Goal: Find specific page/section: Find specific page/section

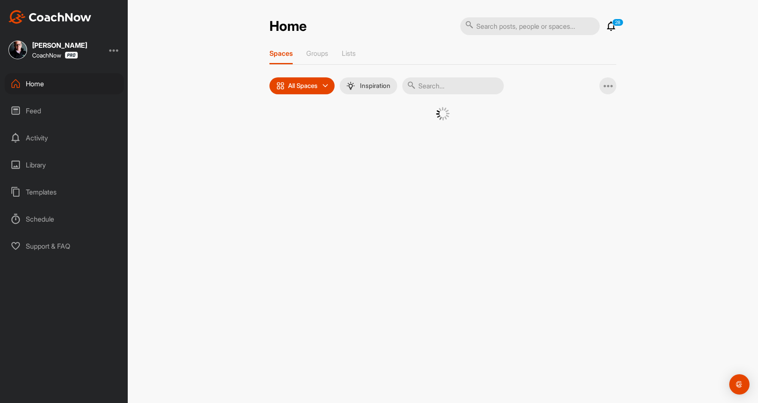
click at [485, 23] on input "text" at bounding box center [530, 26] width 140 height 18
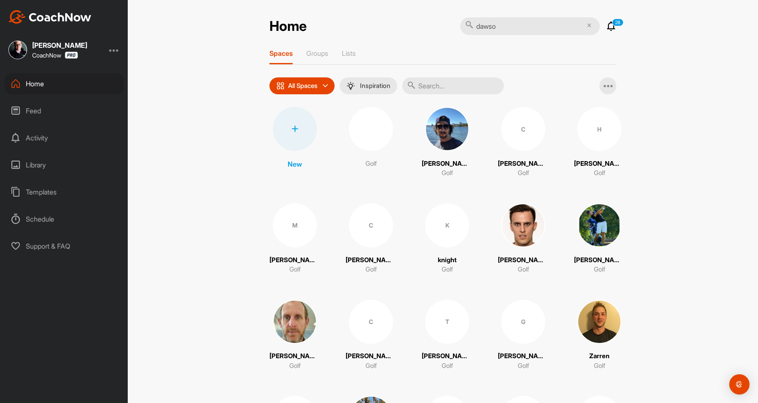
type input "[PERSON_NAME]"
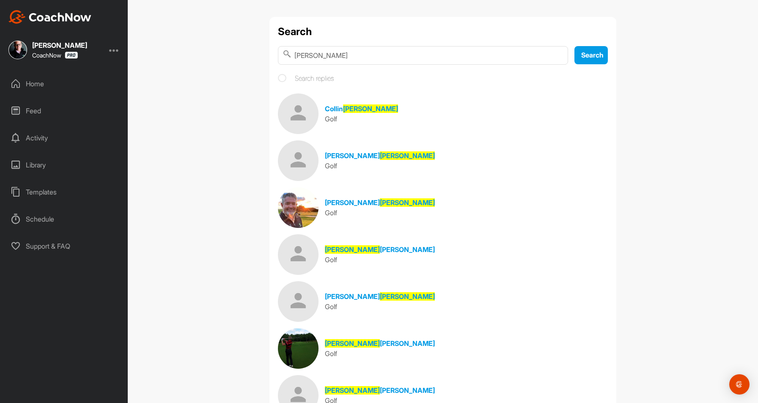
click at [352, 69] on div "Search [PERSON_NAME] Search Search replies [PERSON_NAME] Golf [PERSON_NAME] Gol…" at bounding box center [443, 291] width 347 height 548
click at [354, 57] on input "[PERSON_NAME]" at bounding box center [423, 55] width 290 height 19
type input "[PERSON_NAME]"
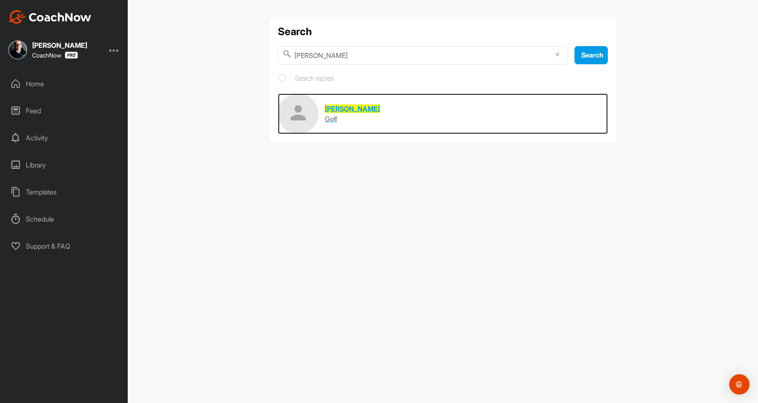
click at [306, 113] on img at bounding box center [298, 114] width 41 height 41
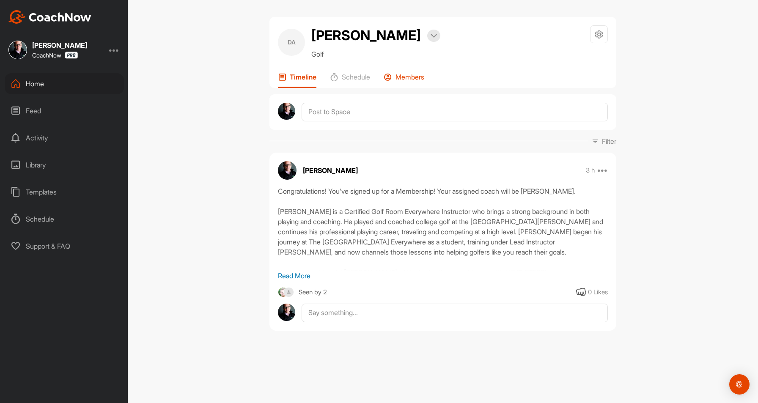
click at [410, 75] on p "Members" at bounding box center [410, 77] width 29 height 8
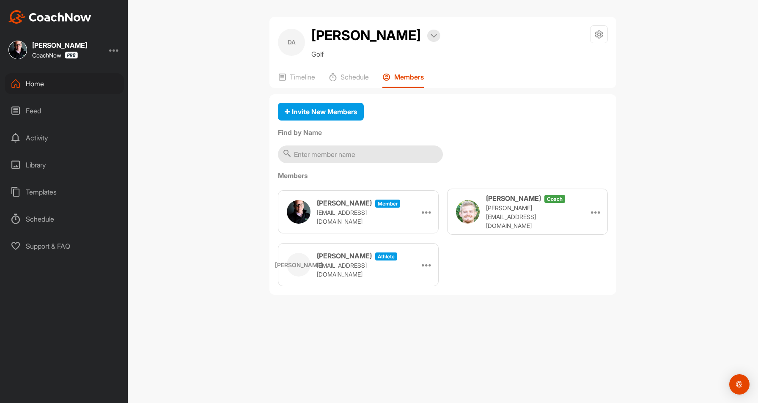
click at [52, 107] on div "Feed" at bounding box center [64, 110] width 119 height 21
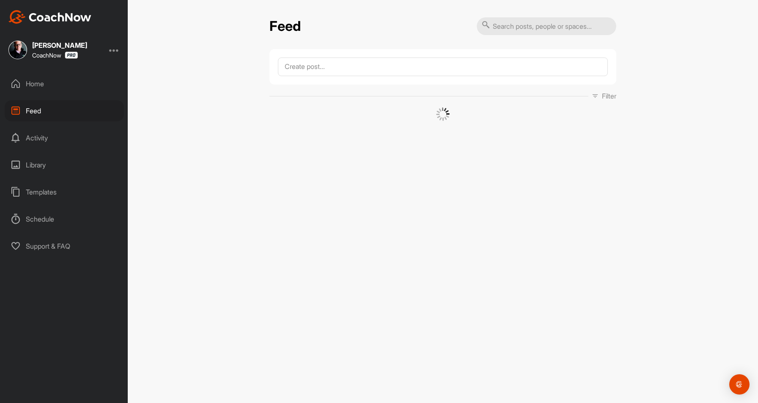
click at [498, 33] on input "text" at bounding box center [547, 26] width 140 height 18
type input "[PERSON_NAME]"
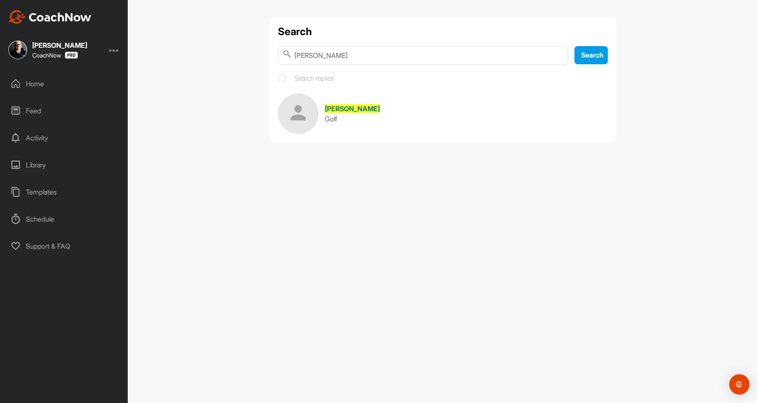
click at [304, 127] on img at bounding box center [298, 114] width 41 height 41
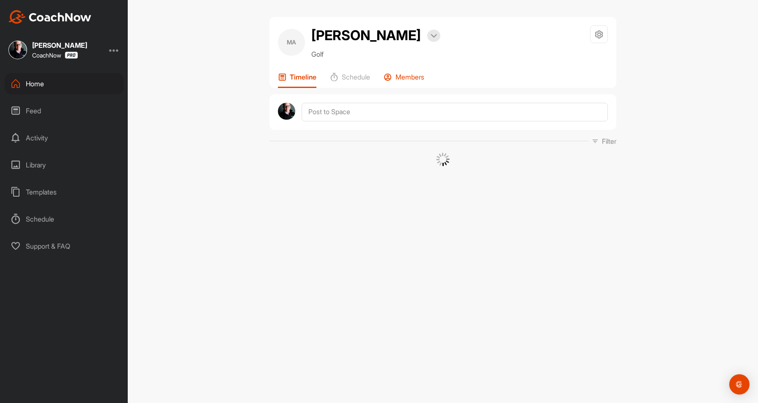
click at [404, 86] on div "Members" at bounding box center [404, 80] width 41 height 15
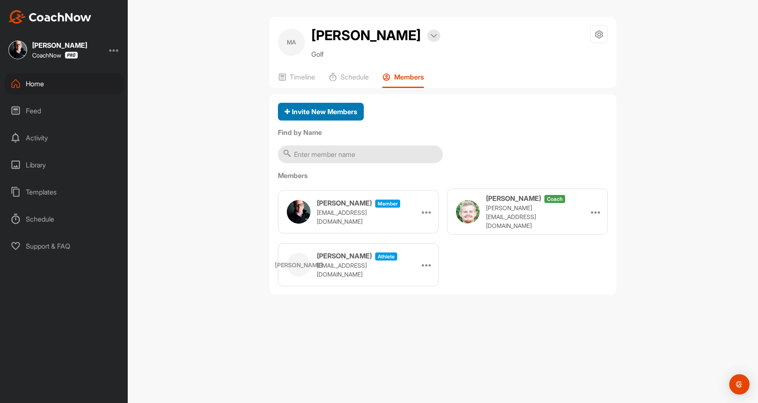
click at [333, 112] on span "Invite New Members" at bounding box center [321, 111] width 72 height 8
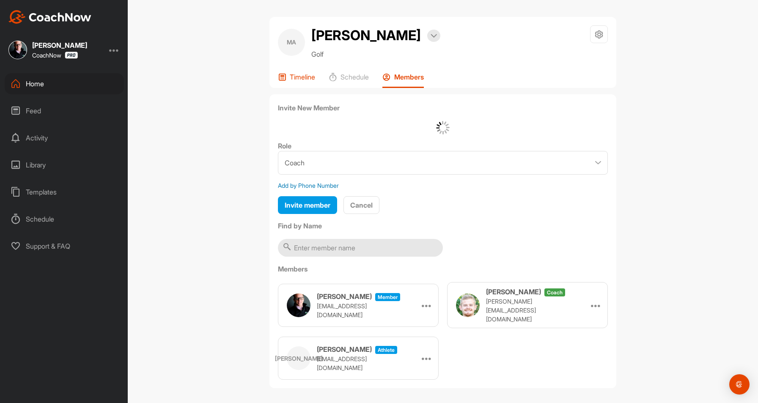
click at [293, 80] on p "Timeline" at bounding box center [302, 77] width 25 height 8
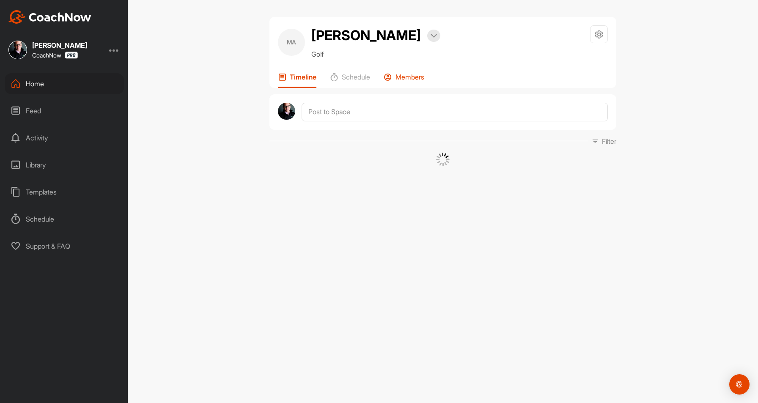
click at [404, 76] on p "Members" at bounding box center [410, 77] width 29 height 8
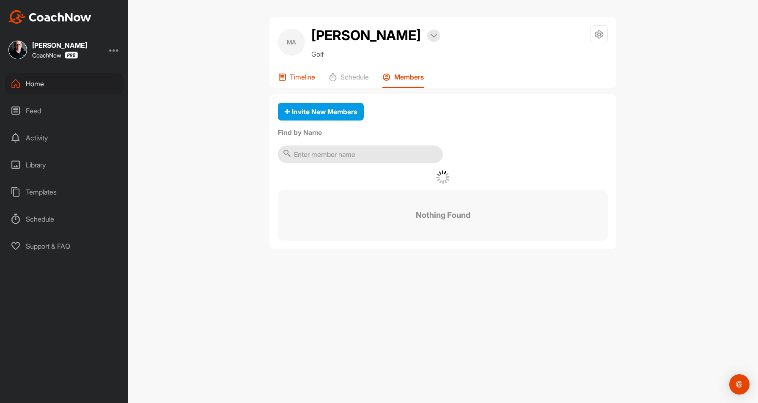
click at [289, 83] on div "Timeline" at bounding box center [296, 80] width 37 height 15
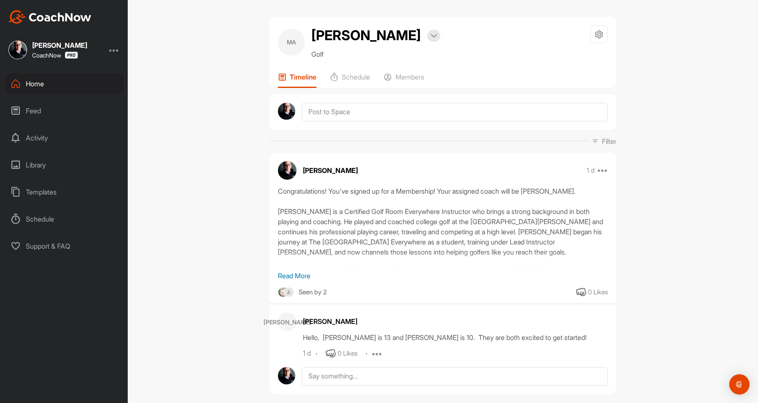
click at [302, 77] on p "Timeline" at bounding box center [303, 77] width 27 height 8
click at [368, 71] on div "MA [PERSON_NAME] Bookings Golf Space Settings Your Notifications Timeline Sched…" at bounding box center [443, 52] width 347 height 71
click at [354, 80] on p "Schedule" at bounding box center [356, 77] width 28 height 8
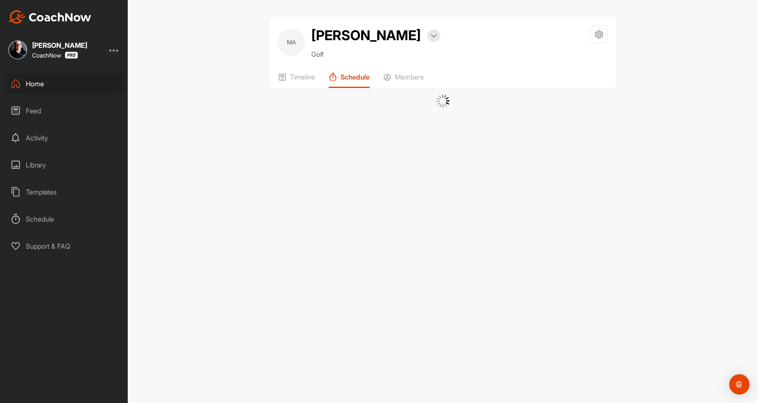
click at [396, 80] on div "Members" at bounding box center [403, 80] width 41 height 15
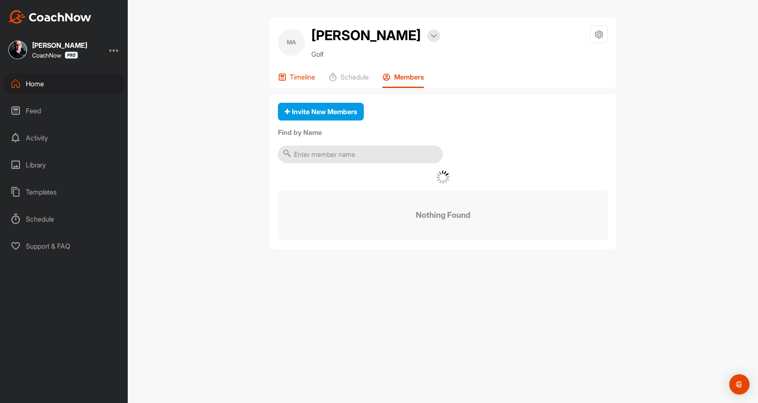
click at [310, 83] on div "Timeline" at bounding box center [296, 80] width 37 height 15
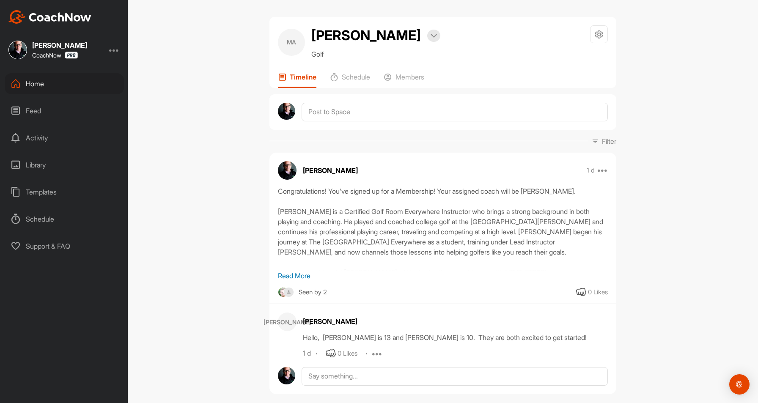
click at [293, 274] on p "Read More" at bounding box center [443, 276] width 330 height 10
